Goal: Task Accomplishment & Management: Complete application form

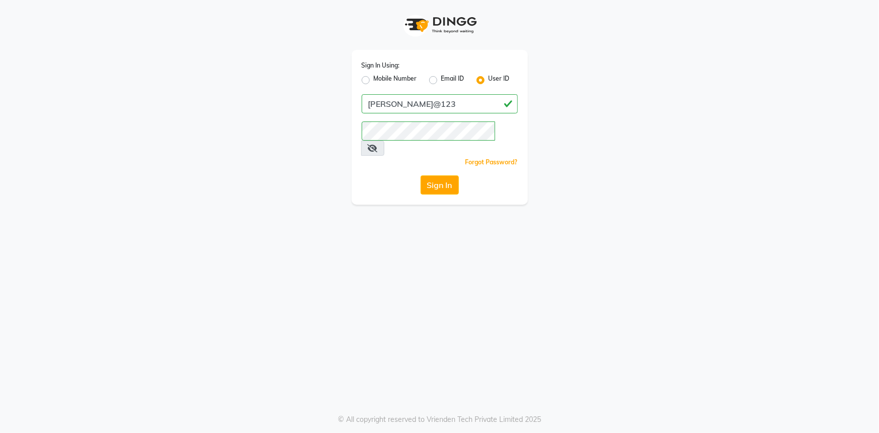
click at [440, 175] on button "Sign In" at bounding box center [440, 184] width 38 height 19
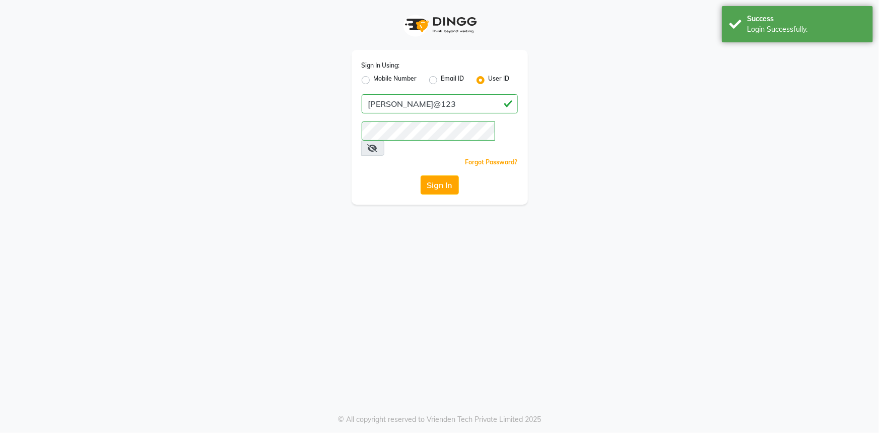
select select "service"
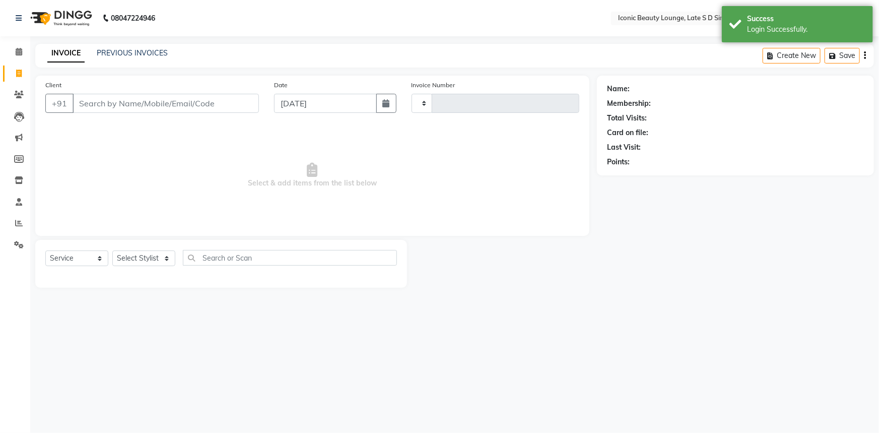
select select "en"
select select "6614"
type input "0815"
click at [146, 48] on div "PREVIOUS INVOICES" at bounding box center [132, 53] width 71 height 11
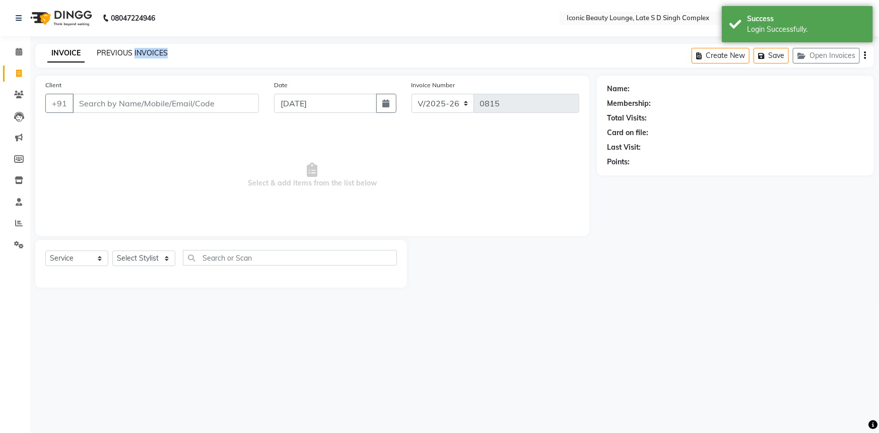
click at [156, 52] on link "PREVIOUS INVOICES" at bounding box center [132, 52] width 71 height 9
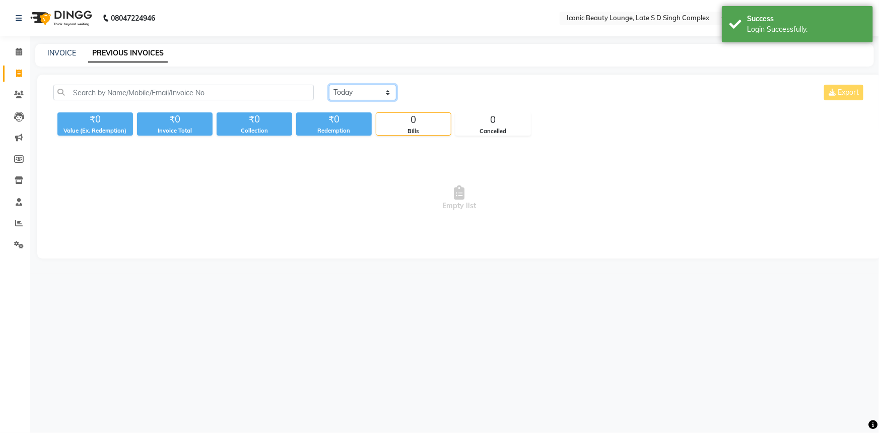
click at [358, 86] on select "[DATE] [DATE] Custom Range" at bounding box center [362, 93] width 67 height 16
drag, startPoint x: 358, startPoint y: 86, endPoint x: 362, endPoint y: 93, distance: 7.7
click at [358, 86] on select "[DATE] [DATE] Custom Range" at bounding box center [362, 93] width 67 height 16
click at [362, 94] on select "[DATE] [DATE] Custom Range" at bounding box center [362, 93] width 67 height 16
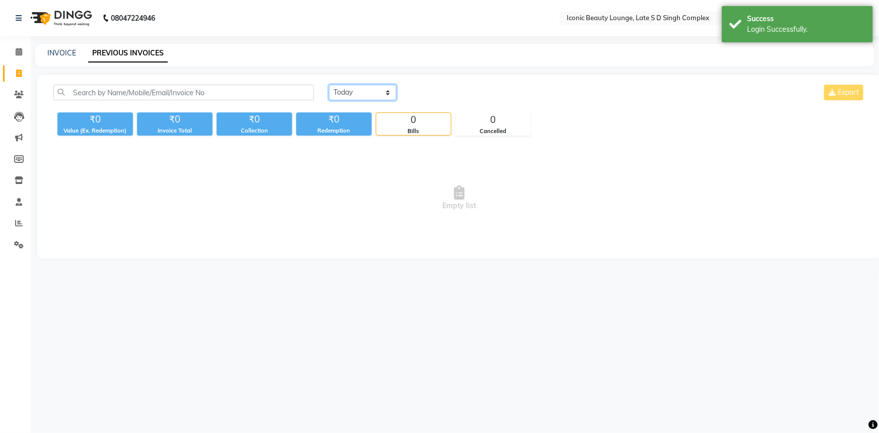
click at [362, 94] on select "[DATE] [DATE] Custom Range" at bounding box center [362, 93] width 67 height 16
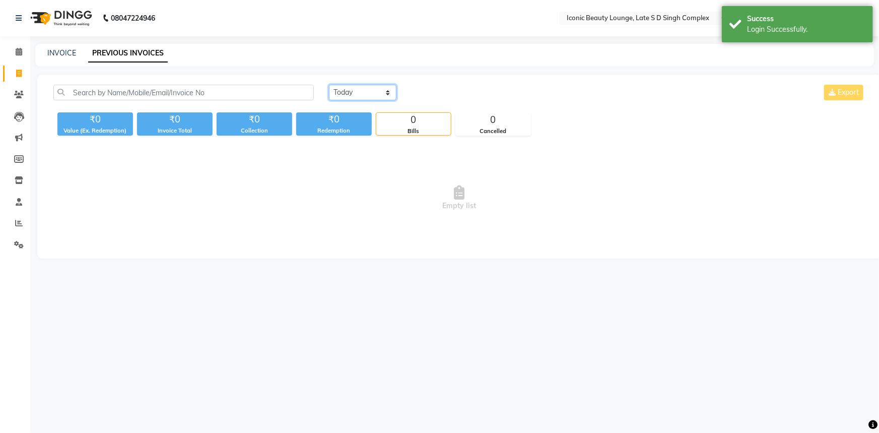
click at [362, 94] on select "[DATE] [DATE] Custom Range" at bounding box center [362, 93] width 67 height 16
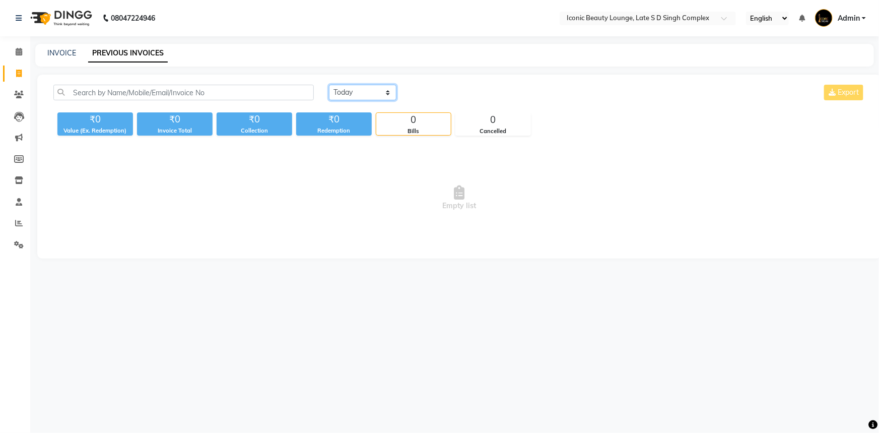
click at [362, 94] on select "[DATE] [DATE] Custom Range" at bounding box center [362, 93] width 67 height 16
select select "[DATE]"
click at [329, 85] on select "[DATE] [DATE] Custom Range" at bounding box center [362, 93] width 67 height 16
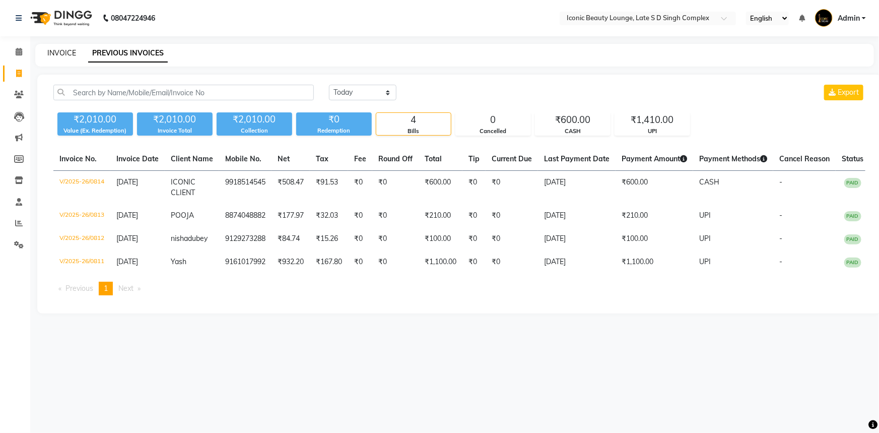
click at [67, 53] on link "INVOICE" at bounding box center [61, 52] width 29 height 9
select select "service"
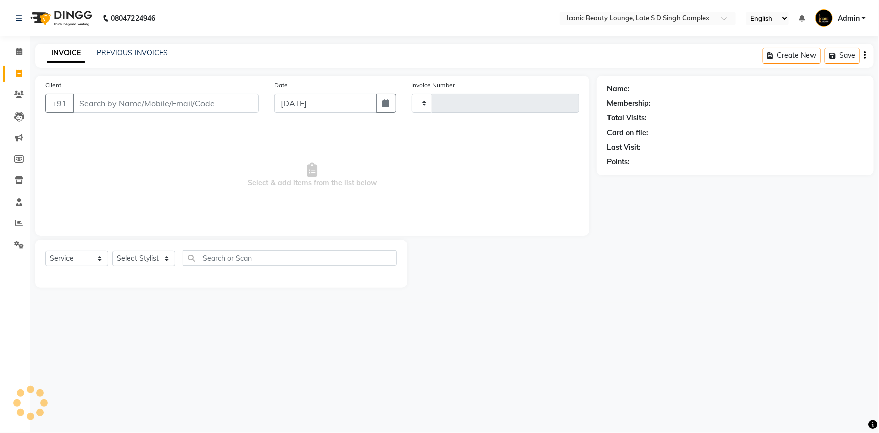
type input "0815"
select select "6614"
click at [129, 96] on input "Client" at bounding box center [166, 103] width 186 height 19
type input "r"
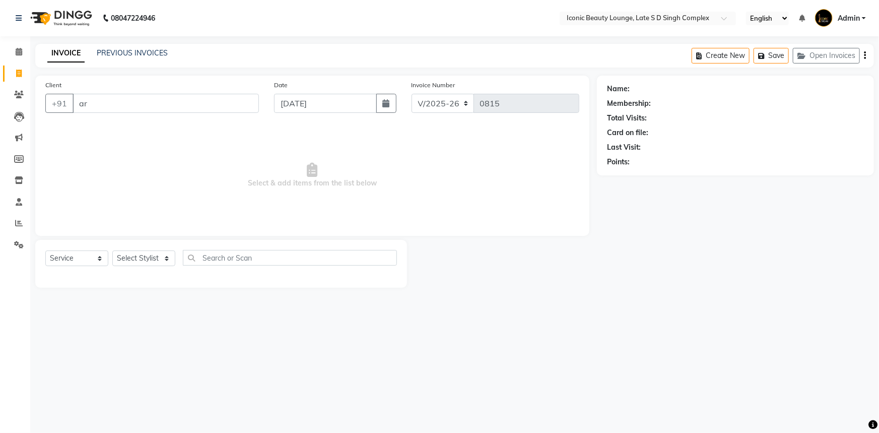
type input "a"
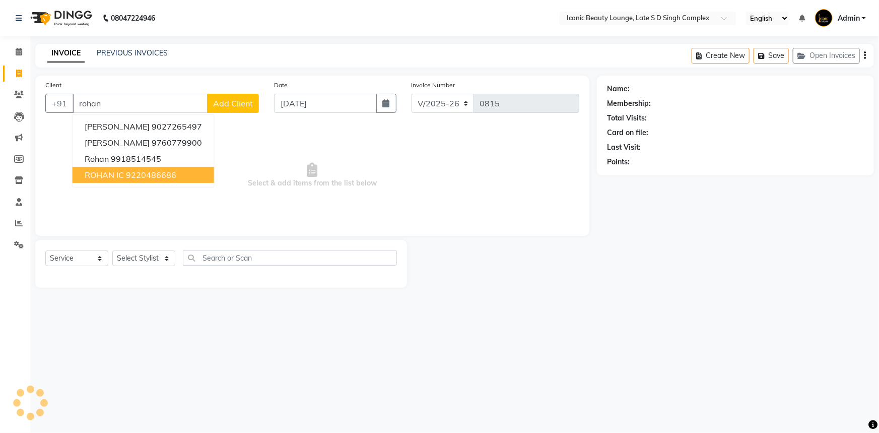
click at [151, 173] on ngb-highlight "9220486686" at bounding box center [151, 175] width 50 height 10
type input "9220486686"
click at [151, 173] on span "Select & add items from the list below" at bounding box center [312, 175] width 534 height 101
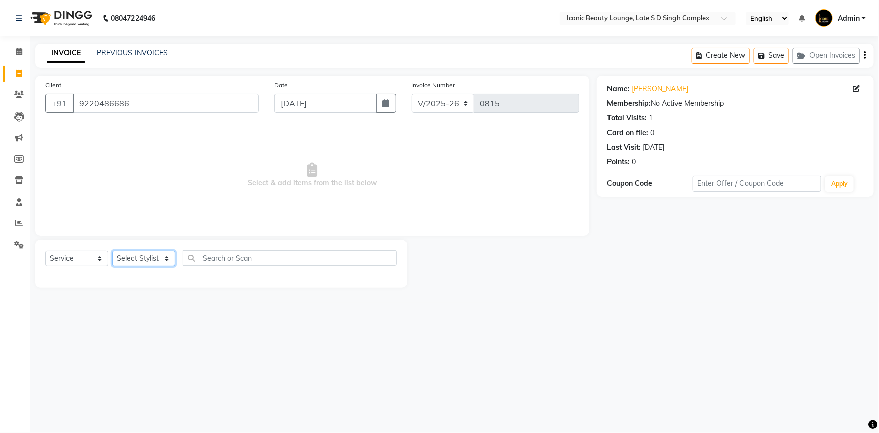
click at [164, 258] on select "Select Stylist [PERSON_NAME] [PERSON_NAME] [PERSON_NAME] [PERSON_NAME] [PERSON_…" at bounding box center [143, 258] width 63 height 16
select select "58605"
click at [112, 250] on select "Select Stylist [PERSON_NAME] [PERSON_NAME] [PERSON_NAME] [PERSON_NAME] [PERSON_…" at bounding box center [143, 258] width 63 height 16
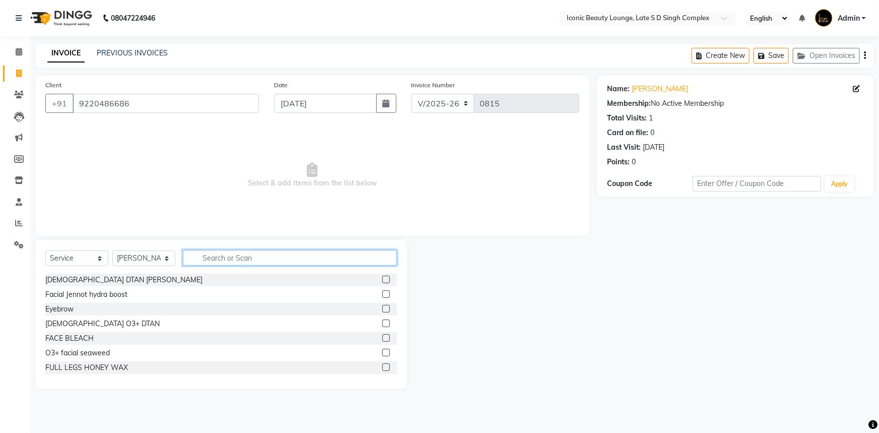
click at [271, 258] on input "text" at bounding box center [290, 258] width 214 height 16
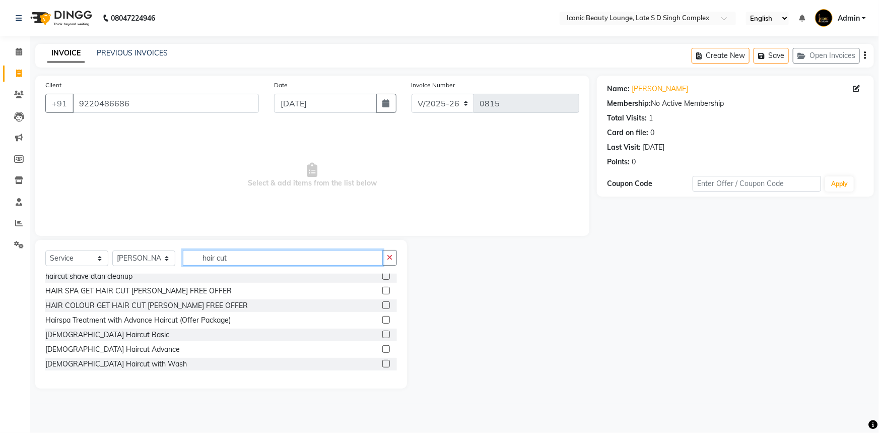
scroll to position [137, 0]
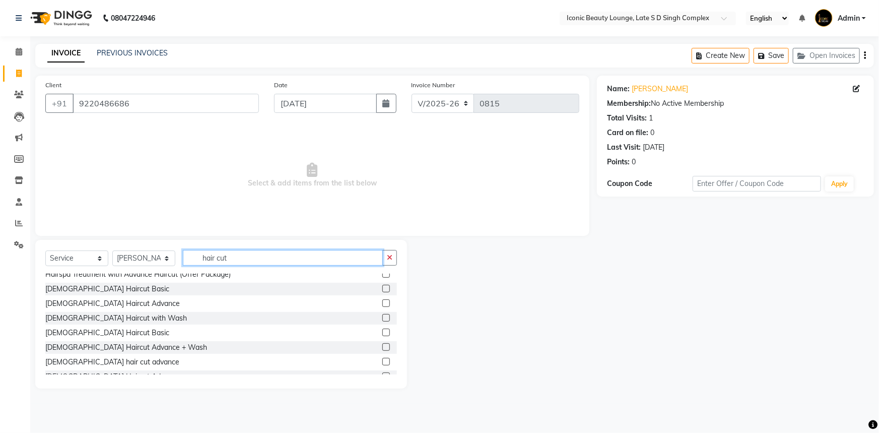
type input "hair cut"
click at [382, 330] on label at bounding box center [386, 332] width 8 height 8
click at [382, 330] on input "checkbox" at bounding box center [385, 332] width 7 height 7
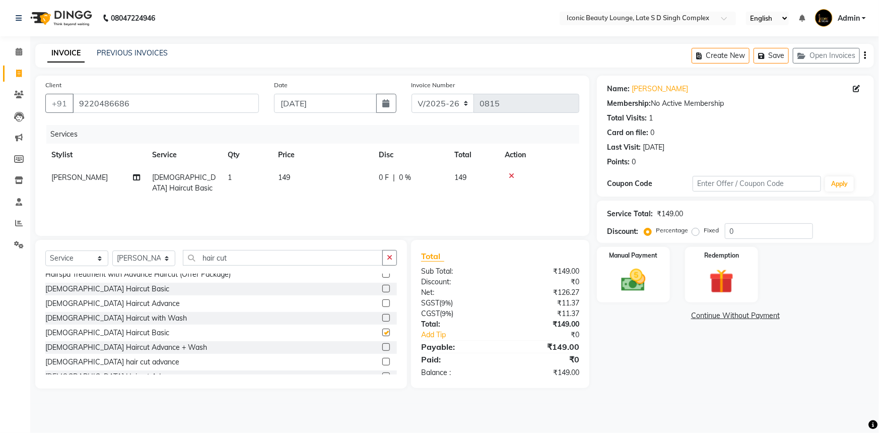
checkbox input "false"
click at [388, 261] on icon "button" at bounding box center [390, 257] width 6 height 7
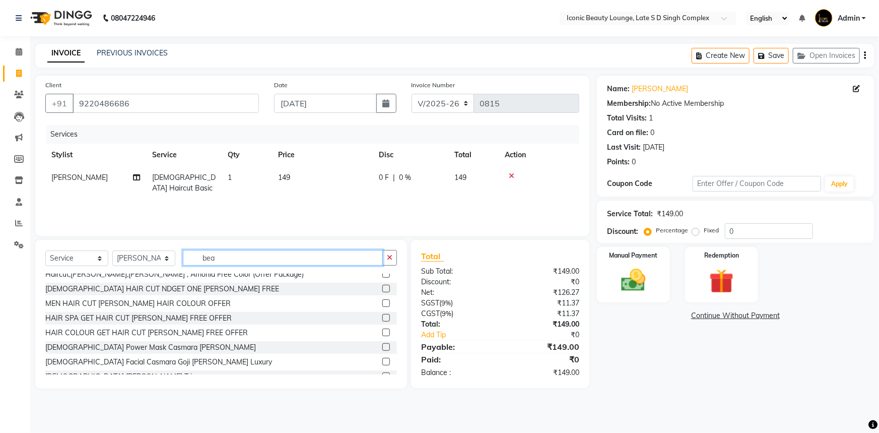
scroll to position [0, 0]
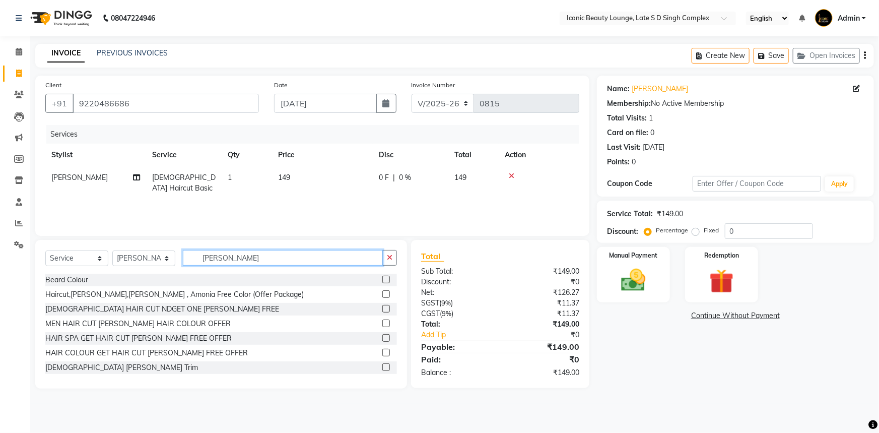
type input "[PERSON_NAME]"
click at [382, 366] on label at bounding box center [386, 367] width 8 height 8
click at [382, 366] on input "checkbox" at bounding box center [385, 367] width 7 height 7
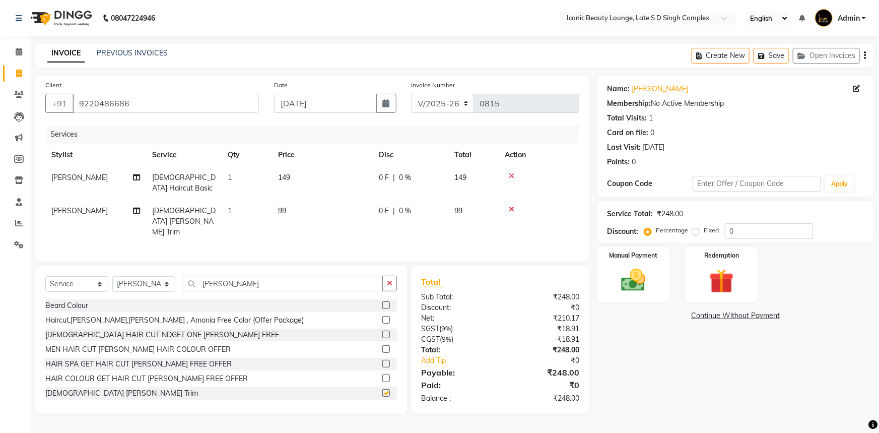
checkbox input "false"
click at [323, 212] on td "99" at bounding box center [322, 221] width 101 height 44
select select "58605"
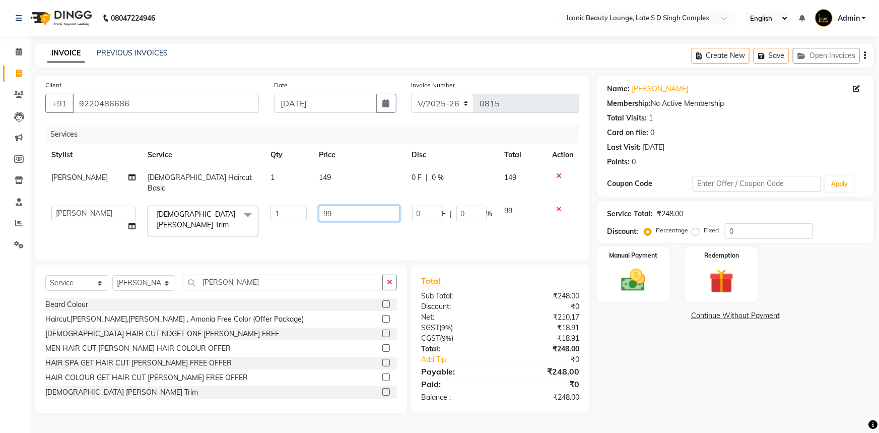
click at [349, 205] on input "99" at bounding box center [359, 213] width 81 height 16
type input "9"
type input "100"
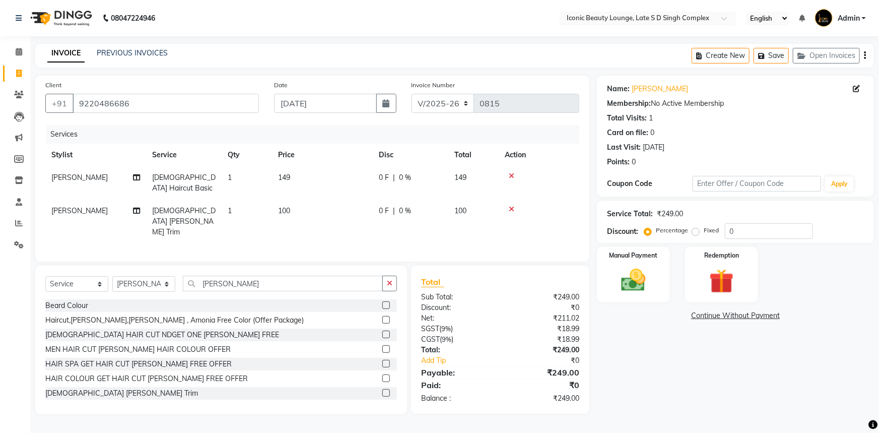
click at [345, 176] on td "149" at bounding box center [322, 182] width 101 height 33
select select "58605"
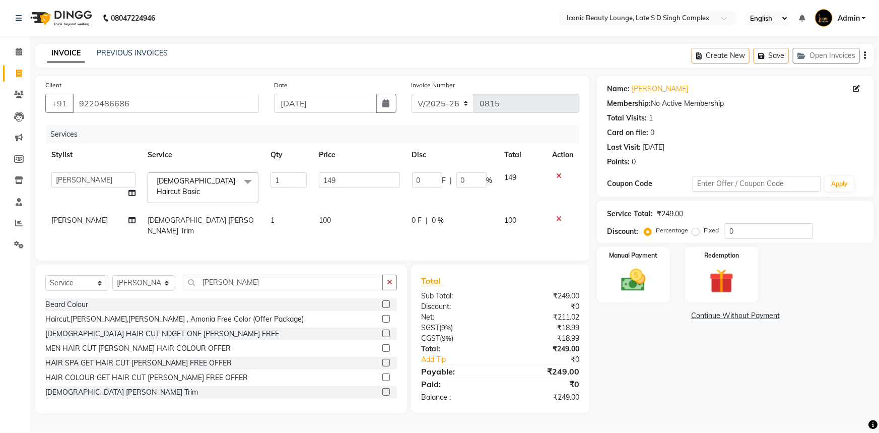
click at [345, 176] on input "149" at bounding box center [359, 180] width 81 height 16
type input "150"
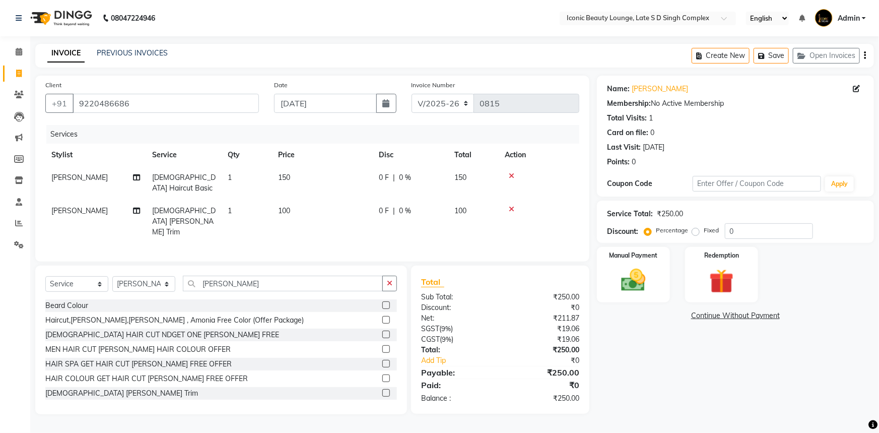
click at [527, 344] on div "₹250.00" at bounding box center [543, 349] width 87 height 11
click at [144, 55] on link "PREVIOUS INVOICES" at bounding box center [132, 52] width 71 height 9
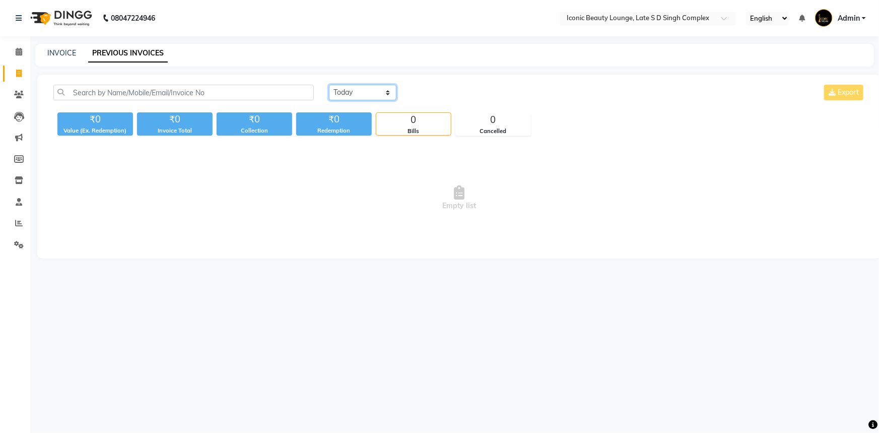
click at [354, 91] on select "[DATE] [DATE] Custom Range" at bounding box center [362, 93] width 67 height 16
select select "[DATE]"
click at [329, 85] on select "[DATE] [DATE] Custom Range" at bounding box center [362, 93] width 67 height 16
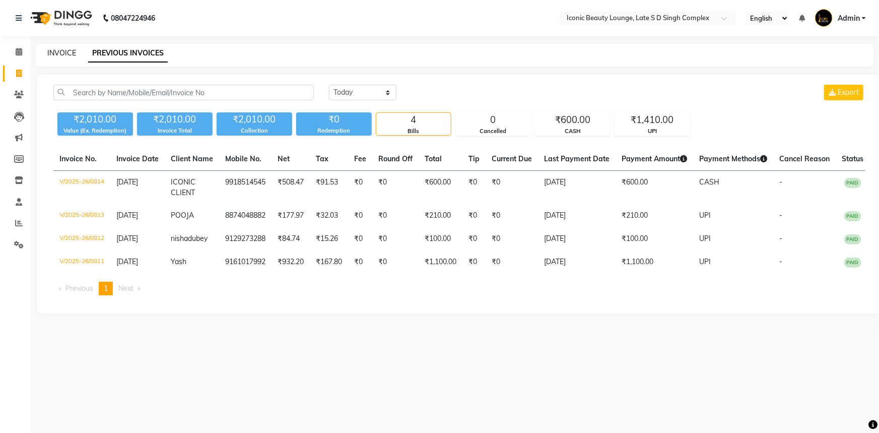
click at [55, 54] on link "INVOICE" at bounding box center [61, 52] width 29 height 9
select select "service"
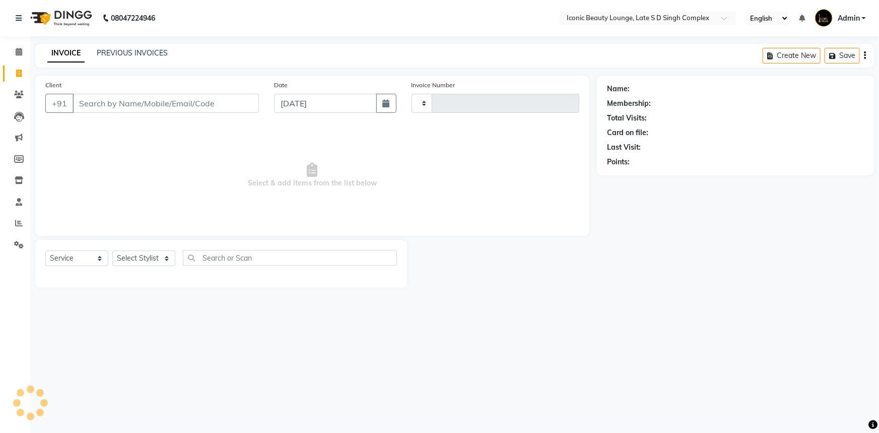
type input "0815"
select select "6614"
click at [146, 105] on input "Client" at bounding box center [166, 103] width 186 height 19
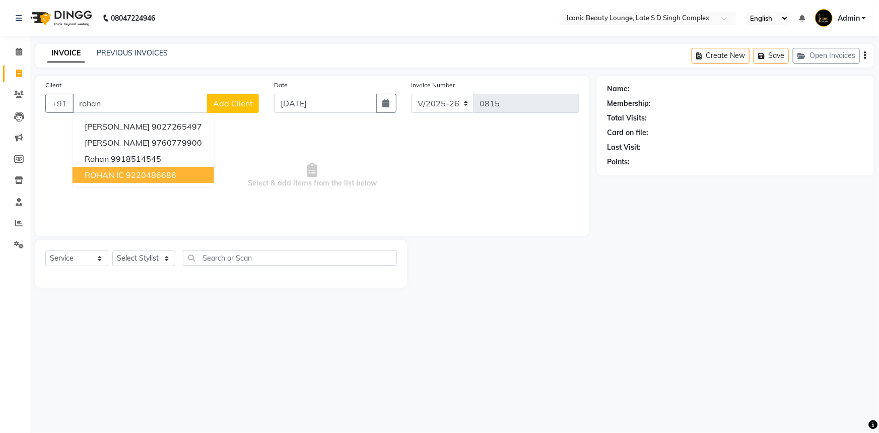
click at [145, 177] on ngb-highlight "9220486686" at bounding box center [151, 175] width 50 height 10
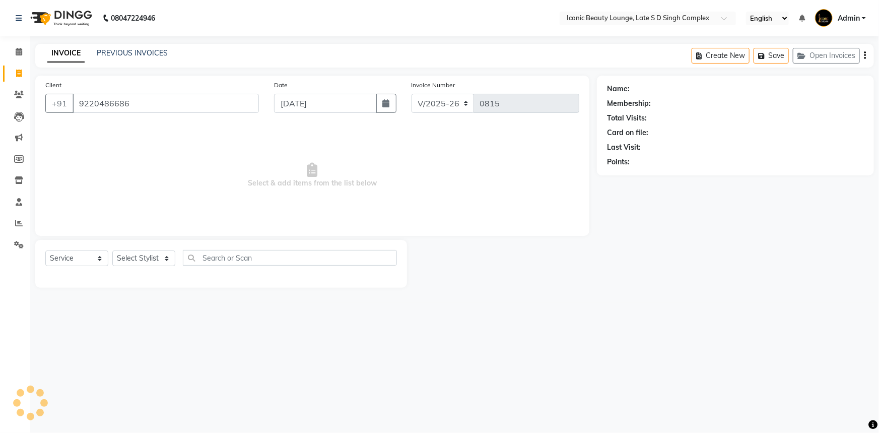
type input "9220486686"
click at [146, 252] on select "Select Stylist [PERSON_NAME] [PERSON_NAME] [PERSON_NAME] [PERSON_NAME] [PERSON_…" at bounding box center [143, 258] width 63 height 16
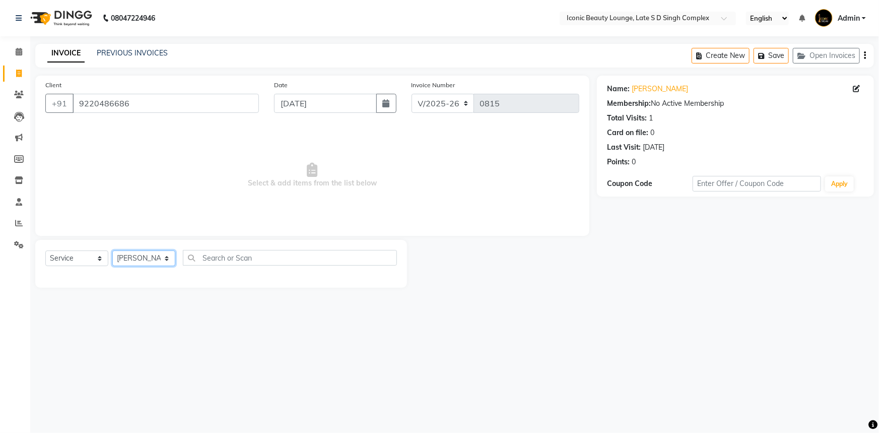
click at [112, 250] on select "Select Stylist [PERSON_NAME] [PERSON_NAME] [PERSON_NAME] [PERSON_NAME] [PERSON_…" at bounding box center [143, 258] width 63 height 16
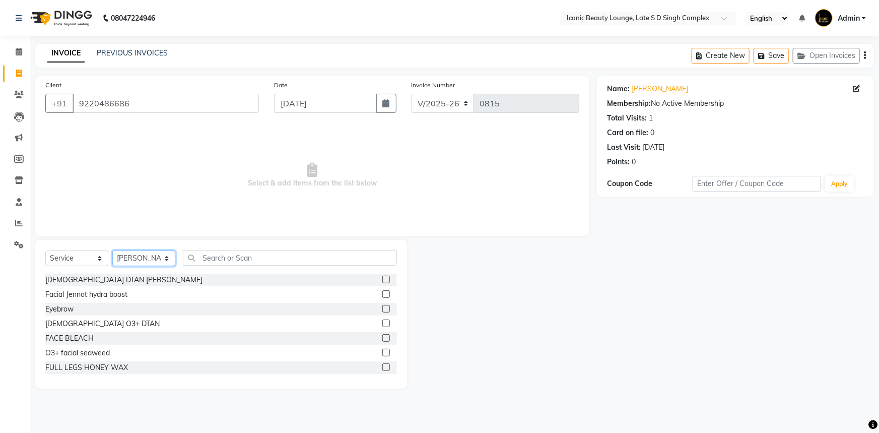
click at [158, 262] on select "Select Stylist [PERSON_NAME] [PERSON_NAME] [PERSON_NAME] [PERSON_NAME] [PERSON_…" at bounding box center [143, 258] width 63 height 16
select select "58605"
click at [112, 250] on select "Select Stylist [PERSON_NAME] [PERSON_NAME] [PERSON_NAME] [PERSON_NAME] [PERSON_…" at bounding box center [143, 258] width 63 height 16
click at [250, 257] on input "text" at bounding box center [290, 258] width 214 height 16
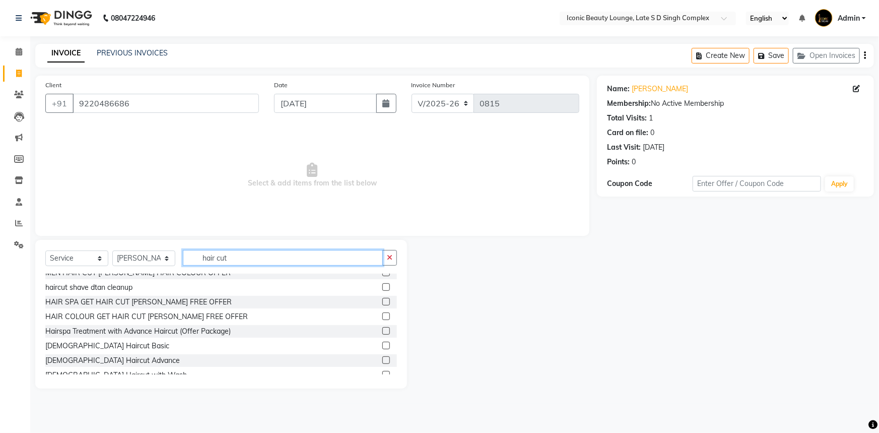
scroll to position [137, 0]
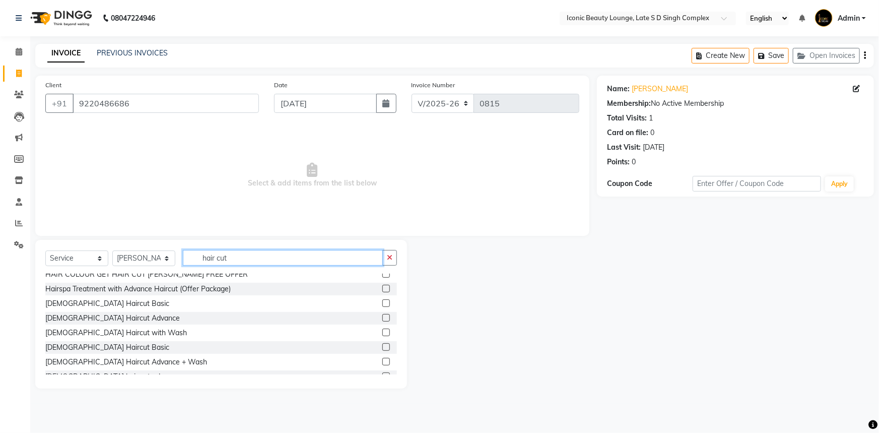
type input "hair cut"
drag, startPoint x: 380, startPoint y: 345, endPoint x: 379, endPoint y: 328, distance: 17.1
click at [382, 346] on label at bounding box center [386, 347] width 8 height 8
click at [382, 346] on input "checkbox" at bounding box center [385, 347] width 7 height 7
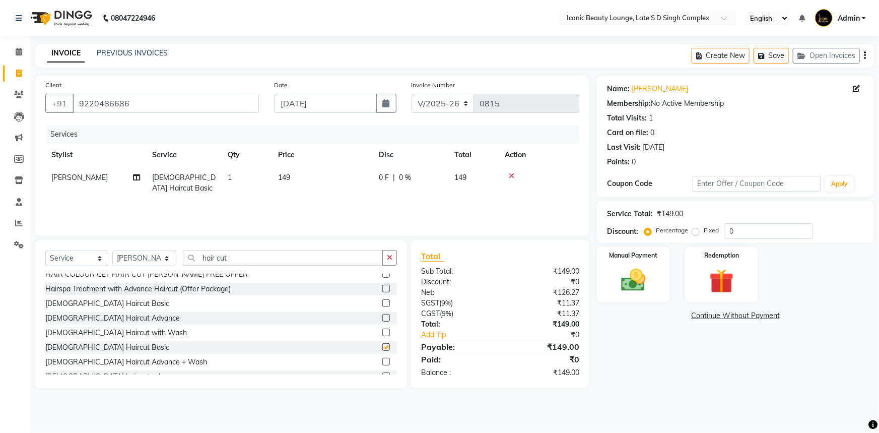
checkbox input "false"
click at [384, 261] on button "button" at bounding box center [389, 258] width 15 height 16
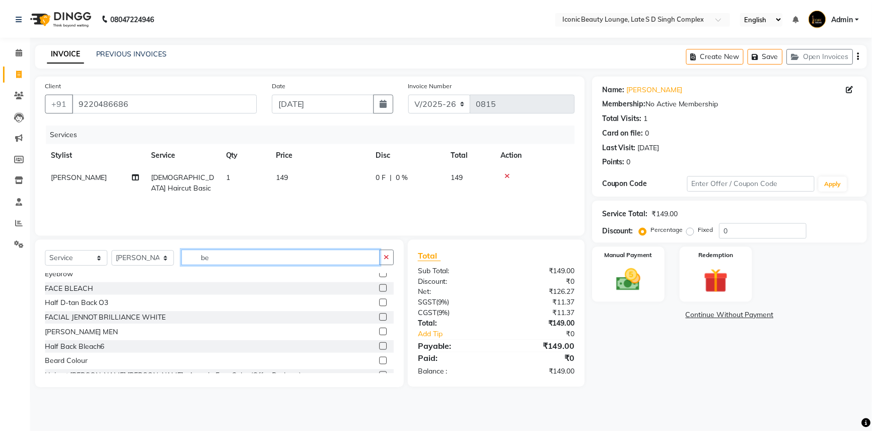
scroll to position [0, 0]
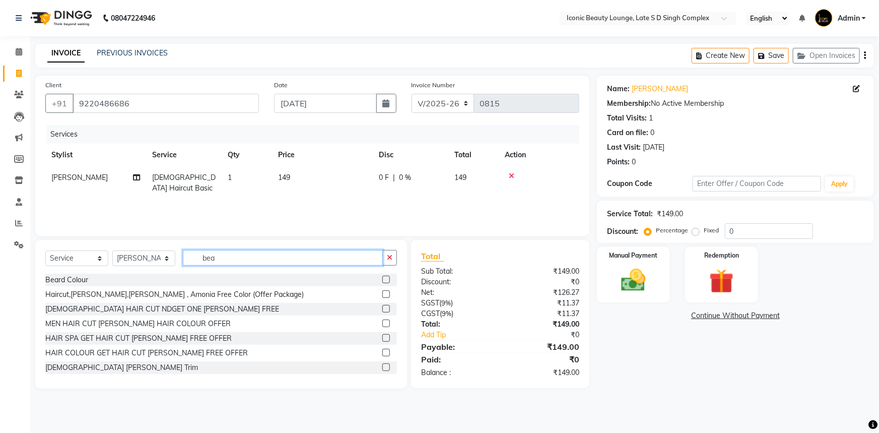
type input "bea"
click at [382, 365] on label at bounding box center [386, 367] width 8 height 8
click at [382, 365] on input "checkbox" at bounding box center [385, 367] width 7 height 7
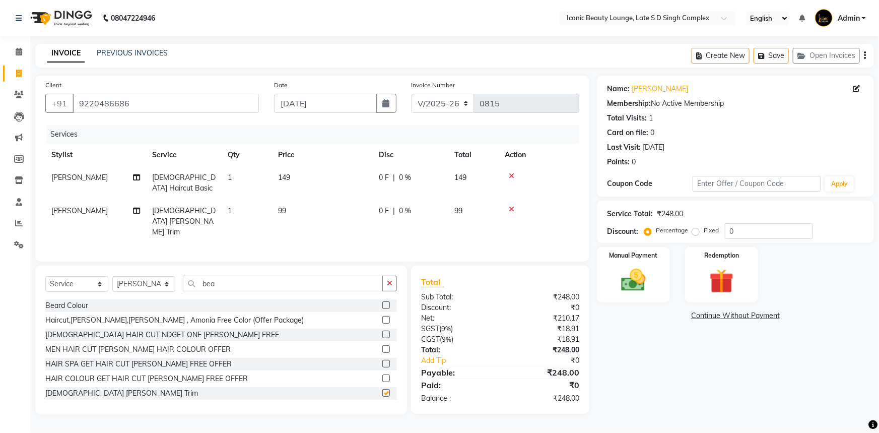
checkbox input "false"
click at [354, 176] on td "149" at bounding box center [322, 182] width 101 height 33
select select "58605"
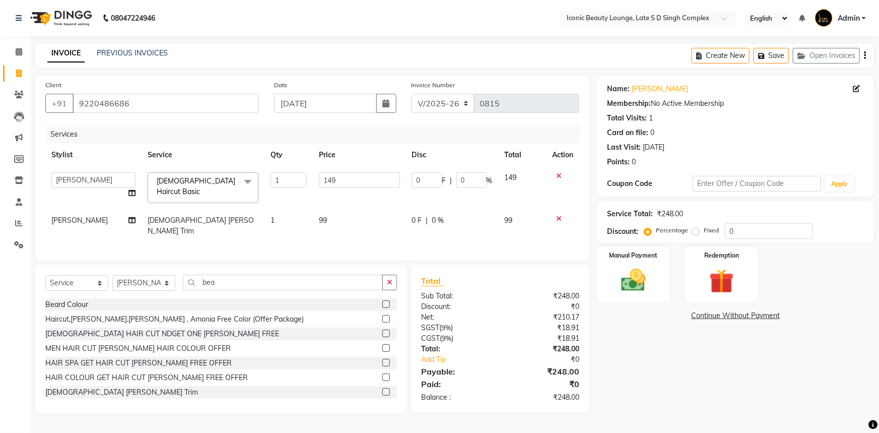
click at [354, 176] on input "149" at bounding box center [359, 180] width 81 height 16
type input "150"
click at [357, 210] on td "99" at bounding box center [359, 225] width 93 height 33
select select "58605"
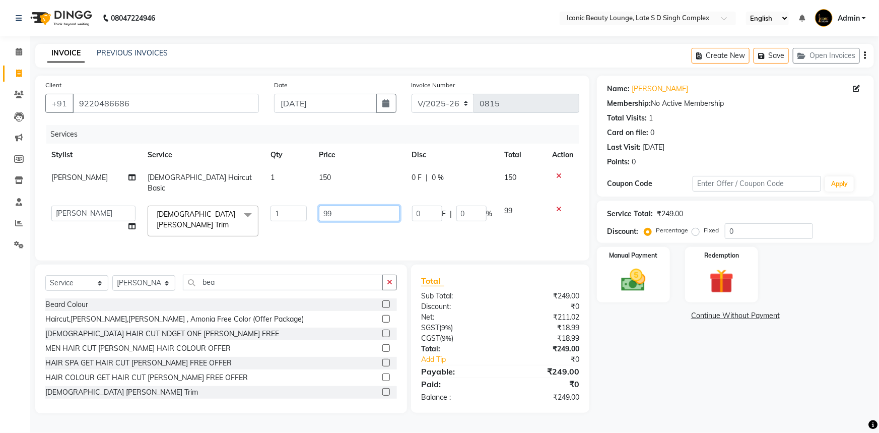
click at [357, 210] on input "99" at bounding box center [359, 213] width 81 height 16
type input "9"
type input "100"
click at [319, 99] on input "[DATE]" at bounding box center [325, 103] width 102 height 19
select select "9"
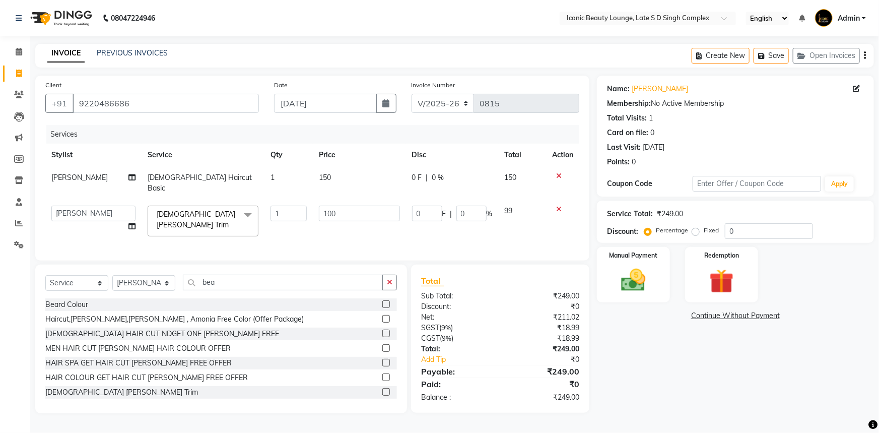
select select "2025"
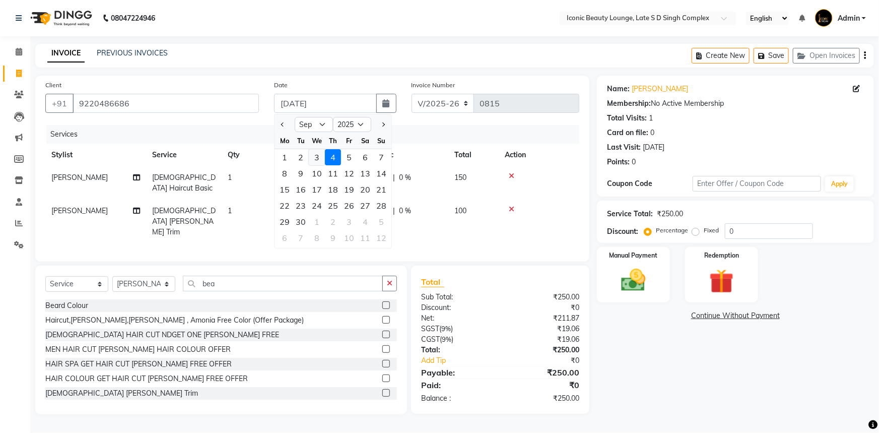
click at [319, 158] on div "3" at bounding box center [317, 157] width 16 height 16
type input "[DATE]"
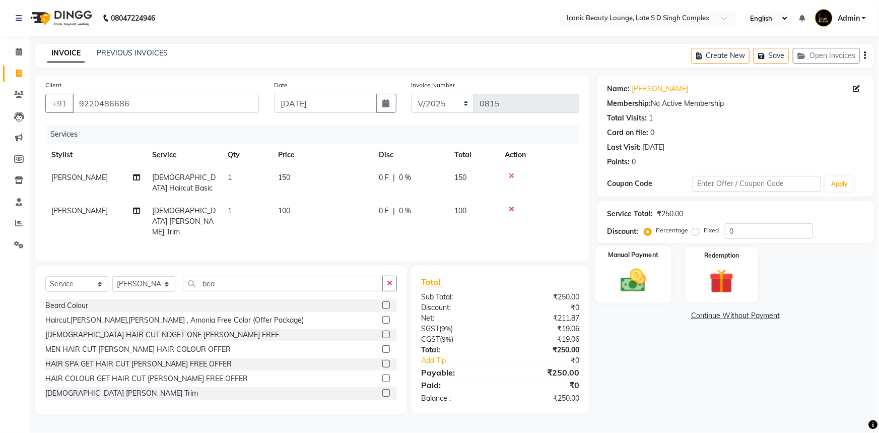
click at [641, 272] on img at bounding box center [633, 279] width 41 height 29
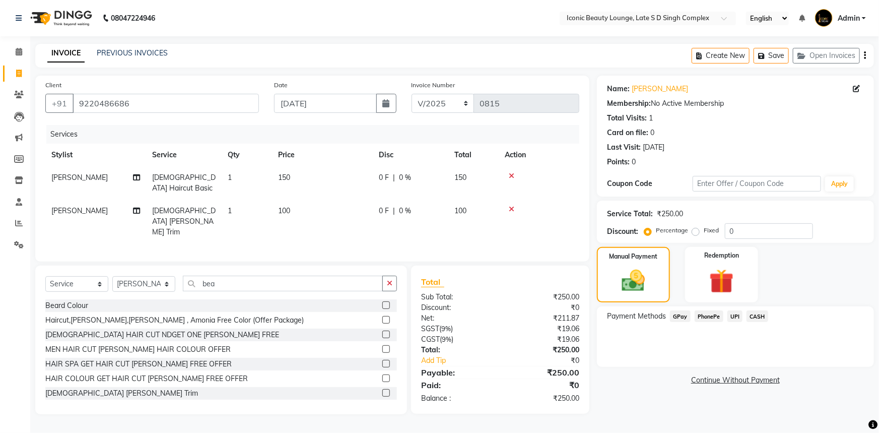
click at [704, 227] on label "Fixed" at bounding box center [711, 230] width 15 height 9
click at [694, 227] on input "Fixed" at bounding box center [697, 230] width 7 height 7
radio input "true"
click at [762, 316] on span "CASH" at bounding box center [757, 316] width 22 height 12
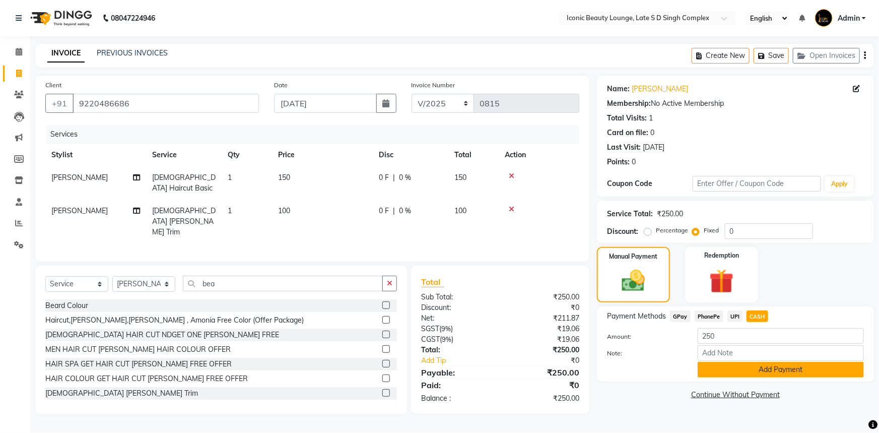
click at [761, 373] on button "Add Payment" at bounding box center [781, 370] width 166 height 16
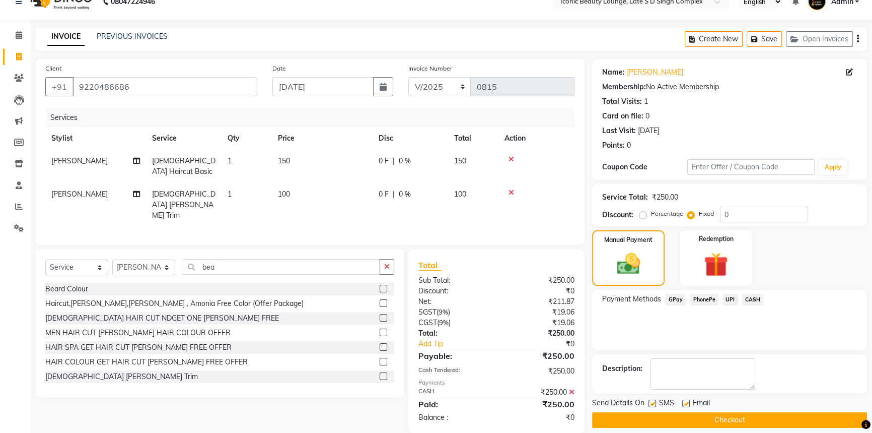
scroll to position [26, 0]
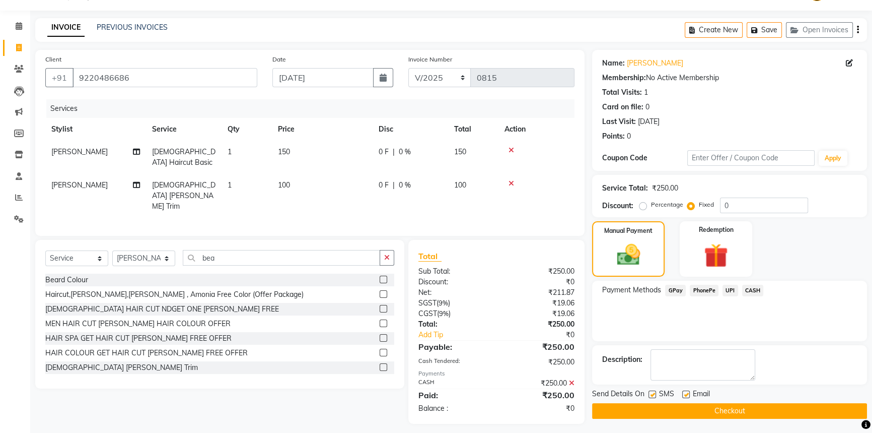
click at [760, 406] on button "Checkout" at bounding box center [729, 411] width 275 height 16
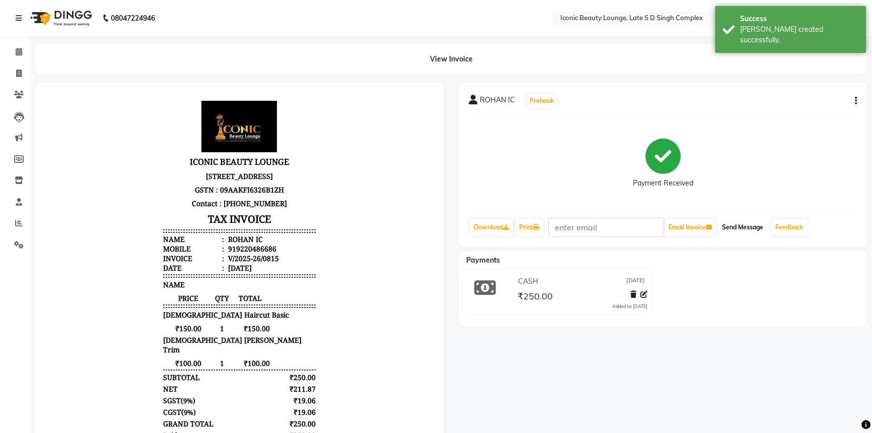
click at [746, 224] on button "Send Message" at bounding box center [742, 227] width 49 height 17
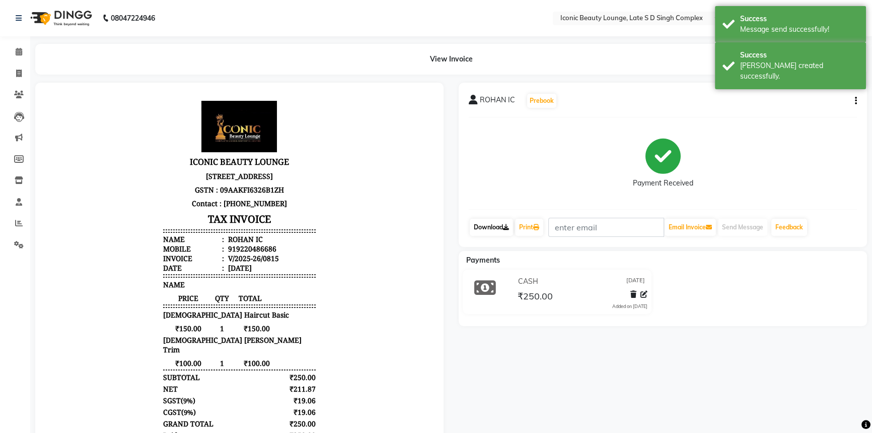
click at [492, 222] on link "Download" at bounding box center [491, 227] width 43 height 17
click at [528, 224] on link "Print" at bounding box center [529, 227] width 28 height 17
